Goal: Go to known website: Access a specific website the user already knows

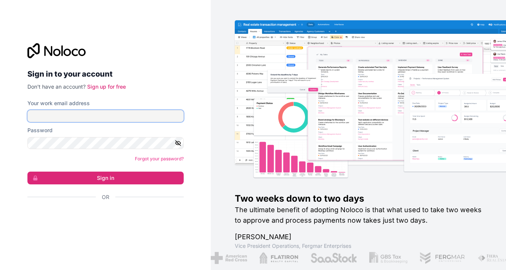
type input "[EMAIL_ADDRESS][DOMAIN_NAME]"
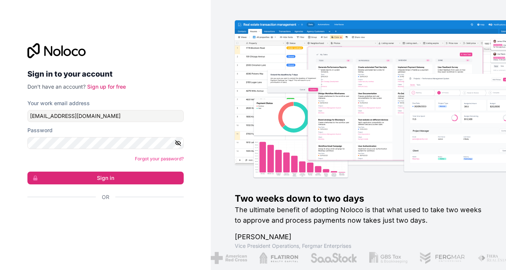
click at [105, 170] on form "Your work email address oa@die-wirtschaftshelden.de Password Forgot your passwo…" at bounding box center [105, 164] width 156 height 128
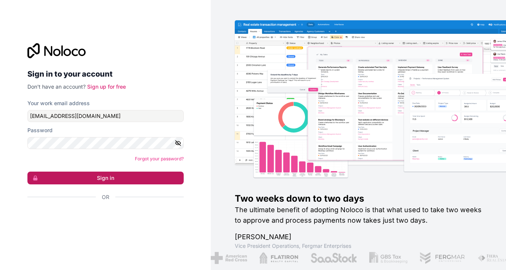
click at [103, 177] on button "Sign in" at bounding box center [105, 178] width 156 height 13
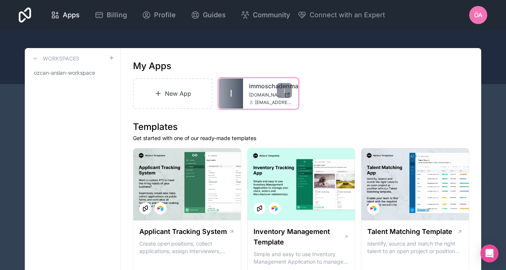
click at [255, 91] on div "immoschadenmanager immoschadenmanager.noloco.co oa@die-wirtschaftshelden.de" at bounding box center [270, 94] width 55 height 30
click at [235, 88] on link "I" at bounding box center [231, 94] width 24 height 30
